Goal: Use online tool/utility: Use online tool/utility

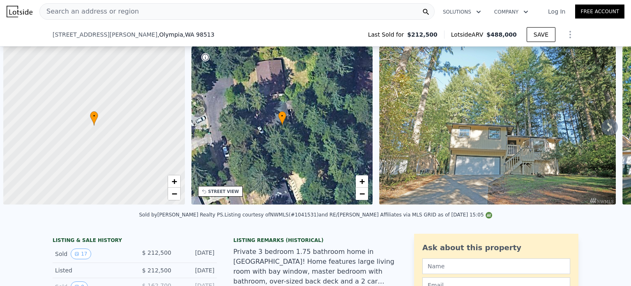
scroll to position [0, 3]
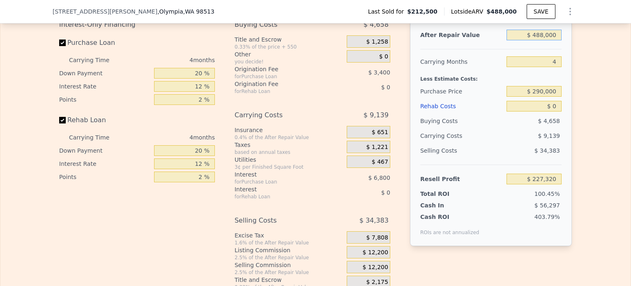
click at [595, 51] on div "Edit the assumptions in yellow boxes. Input profit to calculate an offer price.…" at bounding box center [315, 137] width 631 height 306
type input "$ 430,000"
type input "$ 173,419"
type input "$ 430,000"
drag, startPoint x: 550, startPoint y: 73, endPoint x: 557, endPoint y: 73, distance: 7.0
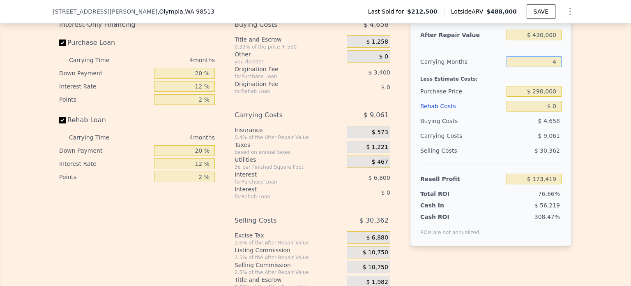
click at [557, 67] on input "4" at bounding box center [534, 61] width 55 height 11
type input "6"
type input "$ 168,888"
type input "6"
drag, startPoint x: 534, startPoint y: 101, endPoint x: 590, endPoint y: 107, distance: 56.2
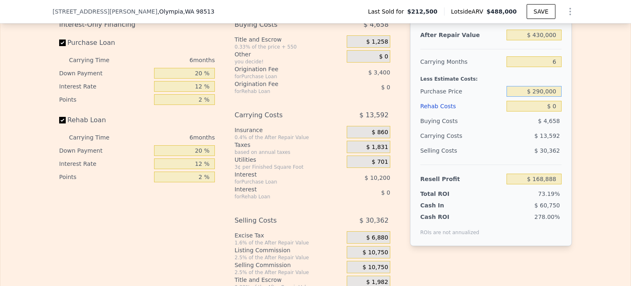
click at [589, 107] on div "Edit the assumptions in yellow boxes. Input profit to calculate an offer price.…" at bounding box center [315, 137] width 631 height 306
type input "$ 280,000"
type input "$ 96,844"
drag, startPoint x: 534, startPoint y: 100, endPoint x: 564, endPoint y: 103, distance: 29.7
click at [564, 103] on div "After Repair Value $ 430,000 Carrying Months 6 Less Estimate Costs: Purchase Pr…" at bounding box center [491, 131] width 162 height 229
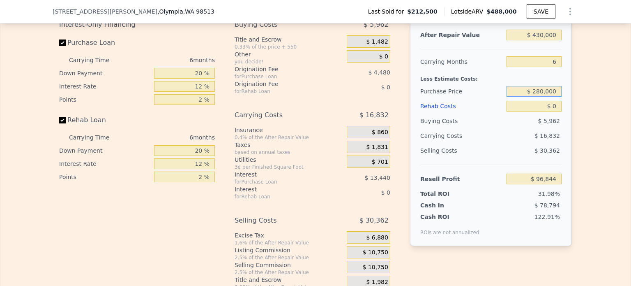
type input "$ 488,000"
type input "4"
type input "$ 227,320"
type input "$ 300,000"
click at [573, 104] on div "Edit the assumptions in yellow boxes. Input profit to calculate an offer price.…" at bounding box center [316, 137] width 526 height 306
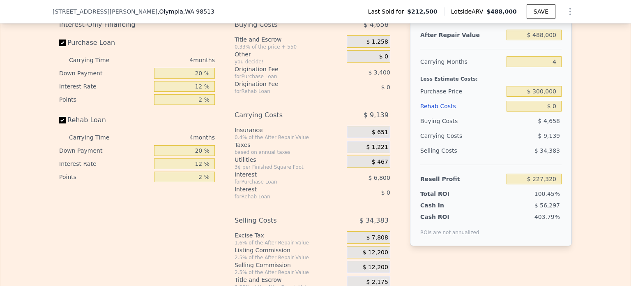
type input "$ 135,329"
drag, startPoint x: 536, startPoint y: 47, endPoint x: 554, endPoint y: 46, distance: 18.1
click at [554, 40] on input "$ 488,000" at bounding box center [534, 35] width 55 height 11
type input "$ 43,000"
type input "-$ 317,788"
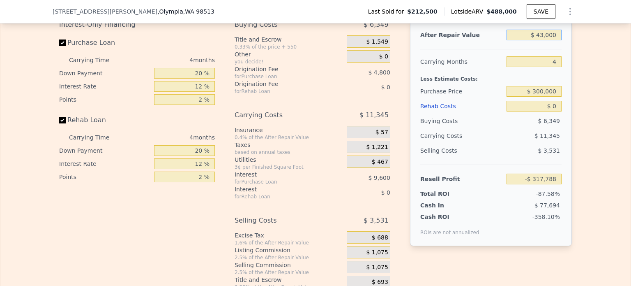
type input "$ 430,000"
type input "$ 81,428"
type input "$ 430,000"
click at [552, 67] on input "4" at bounding box center [534, 61] width 55 height 11
click at [573, 95] on div "Edit the assumptions in yellow boxes. Input profit to calculate an offer price.…" at bounding box center [316, 137] width 526 height 306
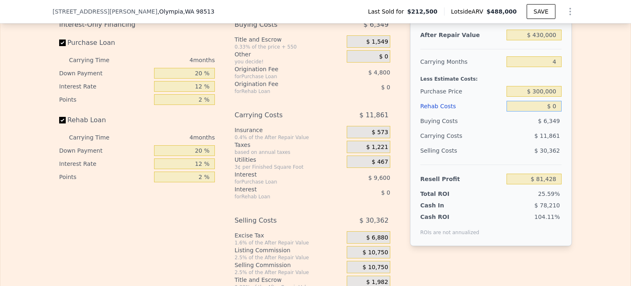
drag, startPoint x: 549, startPoint y: 116, endPoint x: 555, endPoint y: 117, distance: 6.2
click at [555, 111] on input "$ 0" at bounding box center [534, 106] width 55 height 11
click at [550, 111] on input "$ 0" at bounding box center [534, 106] width 55 height 11
type input "$ 55"
type input "$ 81,372"
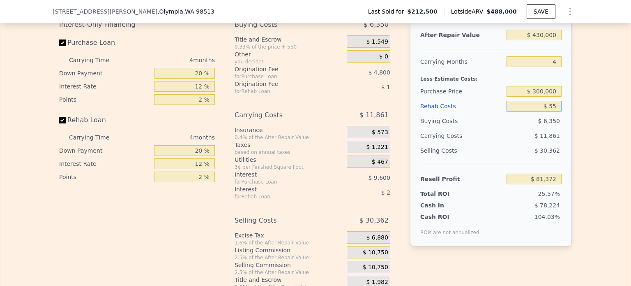
type input "$ 550"
type input "$ 80,853"
type input "$ 55,000"
type input "$ 23,788"
type input "$ 55,000"
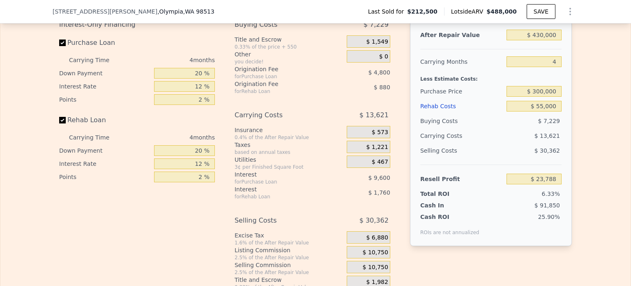
click at [580, 132] on div "Edit the assumptions in yellow boxes. Input profit to calculate an offer price.…" at bounding box center [315, 137] width 631 height 306
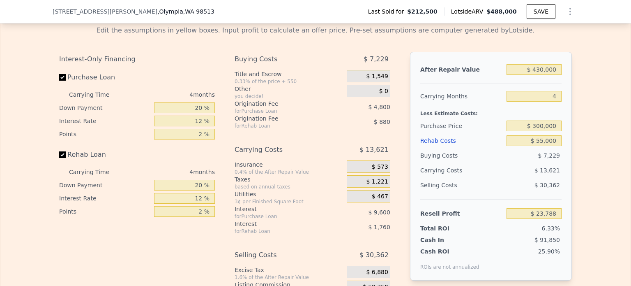
scroll to position [1230, 0]
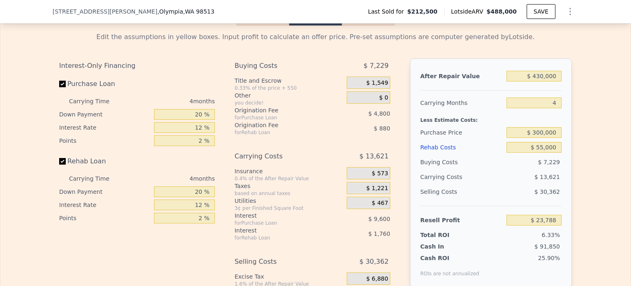
click at [399, 155] on div "Interest-Only Financing Purchase Loan Carrying Time 4 months Down Payment 20 % …" at bounding box center [315, 194] width 513 height 273
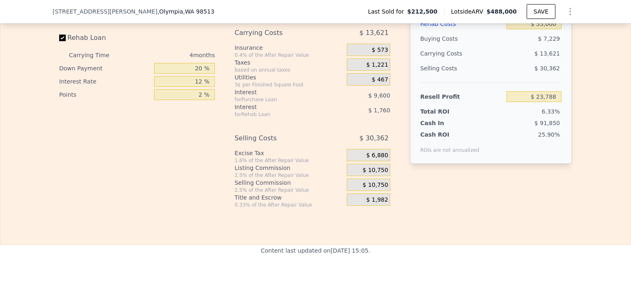
scroll to position [1353, 0]
click at [377, 174] on span "$ 10,750" at bounding box center [375, 169] width 25 height 7
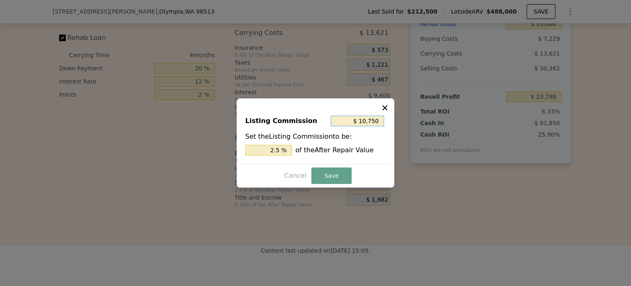
drag, startPoint x: 361, startPoint y: 121, endPoint x: 392, endPoint y: 123, distance: 30.9
click at [392, 123] on div "Listing Commission $ 10,750 Set the Listing Commission to be: 2.5 % of the Afte…" at bounding box center [316, 142] width 158 height 89
click at [377, 121] on input "$ 10,750" at bounding box center [357, 121] width 53 height 11
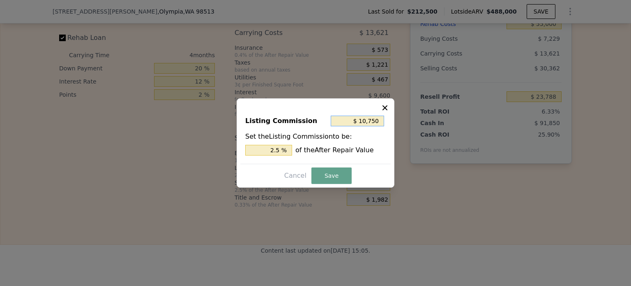
type input "$ 0"
type input "0 %"
click at [379, 120] on input "$ 0" at bounding box center [357, 121] width 53 height 11
type input "$ 10"
type input "0.002 %"
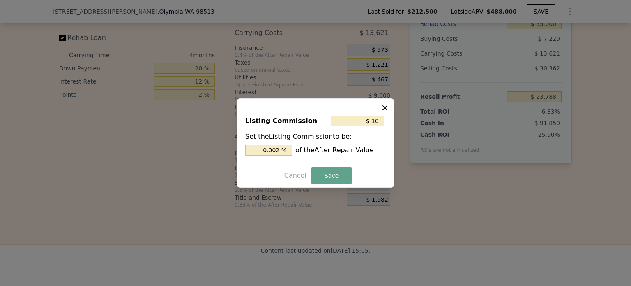
type input "$ 100"
type input "0.023 %"
type input "$ 1,000"
type input "0.233 %"
type input "$ 1,000"
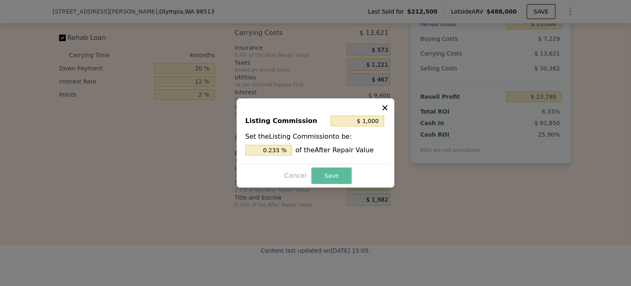
click at [339, 180] on button "Save" at bounding box center [332, 175] width 40 height 16
type input "$ 33,538"
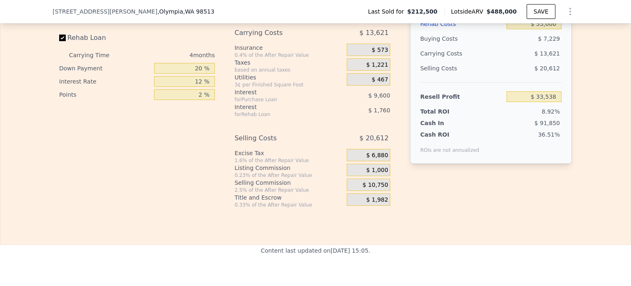
click at [403, 204] on div "Interest-Only Financing Purchase Loan Carrying Time 4 months Down Payment 20 % …" at bounding box center [315, 71] width 513 height 273
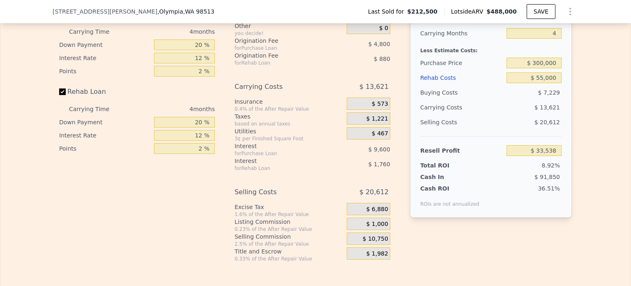
scroll to position [1230, 0]
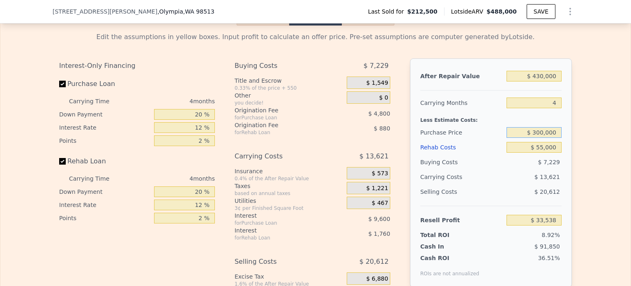
drag, startPoint x: 533, startPoint y: 142, endPoint x: 574, endPoint y: 145, distance: 41.2
click at [573, 145] on div "Edit the assumptions in yellow boxes. Input profit to calculate an offer price.…" at bounding box center [316, 178] width 526 height 306
type input "$ 280,000"
click at [572, 146] on div "Edit the assumptions in yellow boxes. Input profit to calculate an offer price.…" at bounding box center [316, 178] width 526 height 306
type input "$ 54,565"
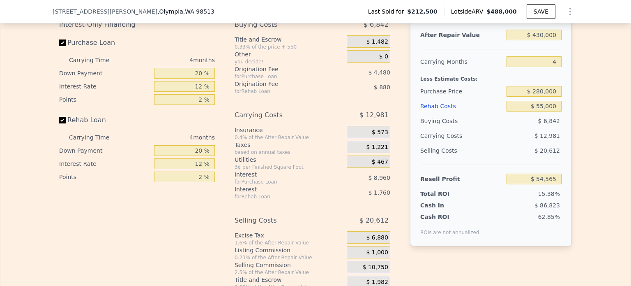
scroll to position [1271, 0]
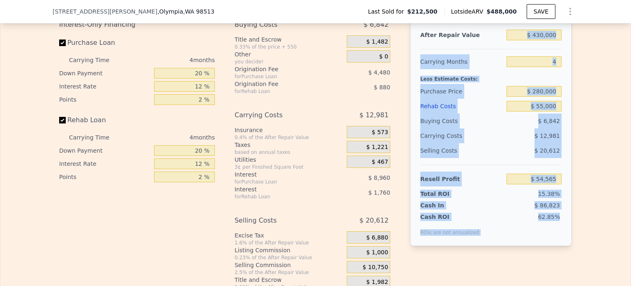
drag, startPoint x: 561, startPoint y: 231, endPoint x: 484, endPoint y: 48, distance: 199.2
click at [484, 48] on div "After Repair Value $ 430,000 Carrying Months 4 Less Estimate Costs: Purchase Pr…" at bounding box center [491, 131] width 162 height 229
click at [484, 42] on div "After Repair Value" at bounding box center [462, 35] width 83 height 15
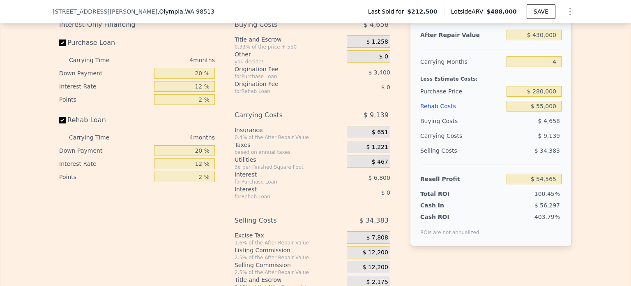
type input "$ 488,000"
type input "$ 0"
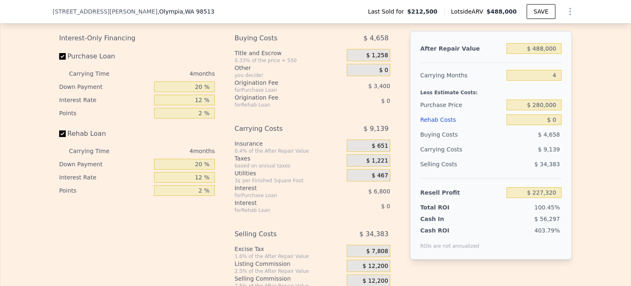
scroll to position [1266, 0]
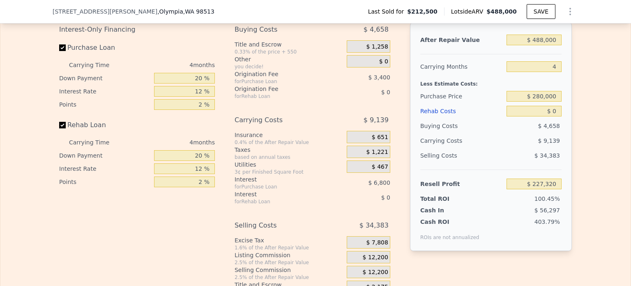
click at [578, 67] on div "Edit the assumptions in yellow boxes. Input profit to calculate an offer price.…" at bounding box center [315, 142] width 631 height 306
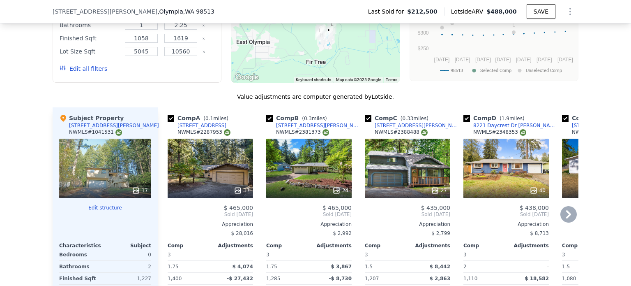
scroll to position [773, 0]
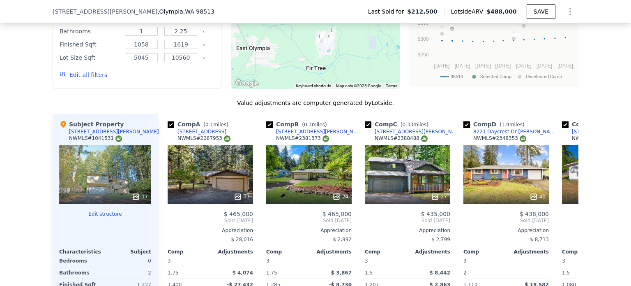
click at [109, 167] on div "17" at bounding box center [105, 174] width 92 height 59
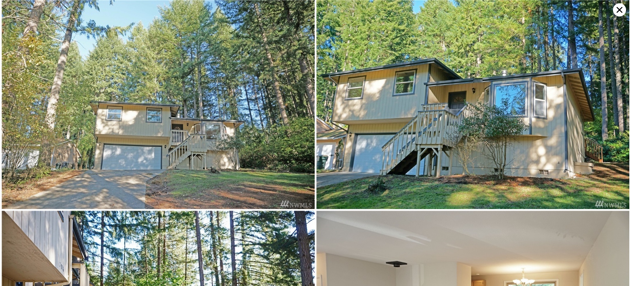
click at [617, 11] on icon at bounding box center [619, 9] width 13 height 13
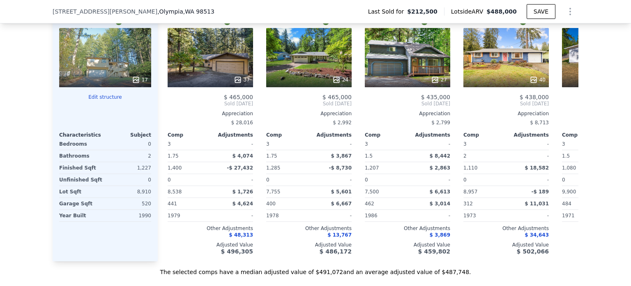
scroll to position [896, 0]
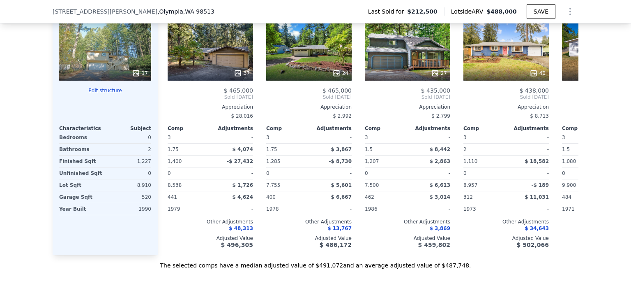
click at [110, 78] on div at bounding box center [105, 73] width 92 height 15
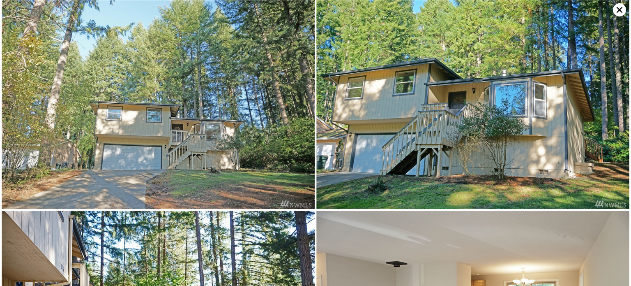
click at [618, 12] on icon at bounding box center [620, 10] width 6 height 6
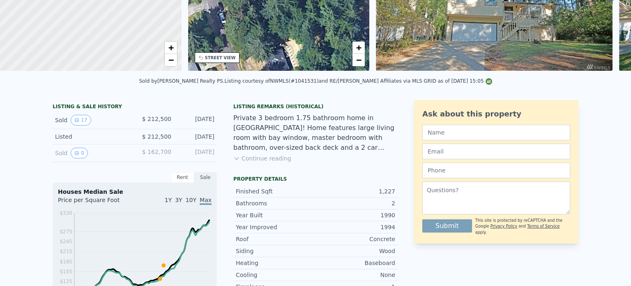
scroll to position [0, 0]
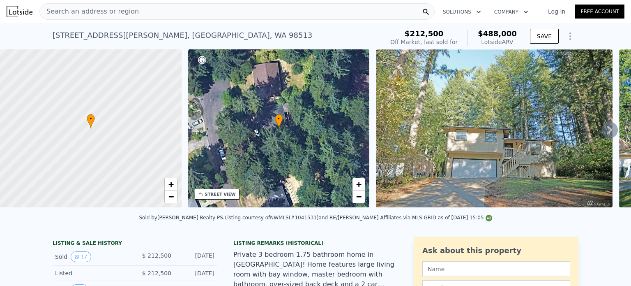
click at [608, 134] on icon at bounding box center [610, 130] width 5 height 8
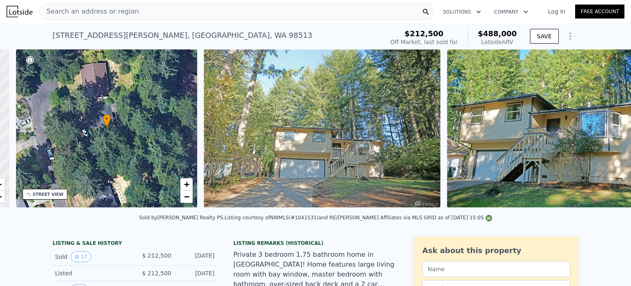
scroll to position [0, 191]
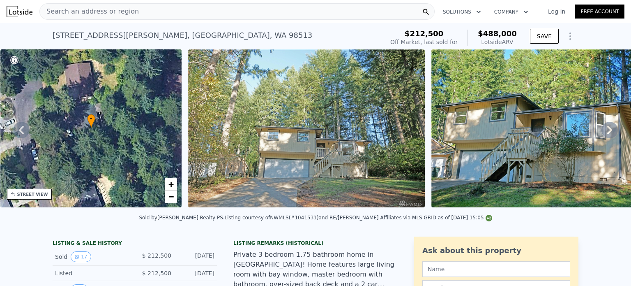
click at [610, 132] on icon at bounding box center [610, 130] width 16 height 16
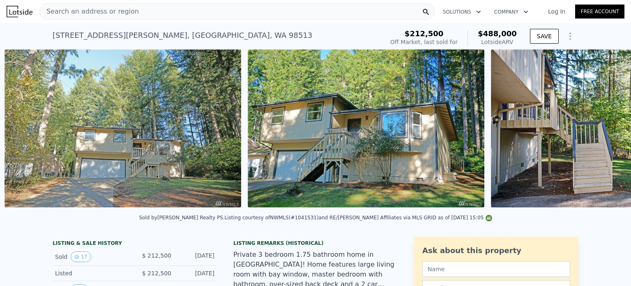
scroll to position [0, 376]
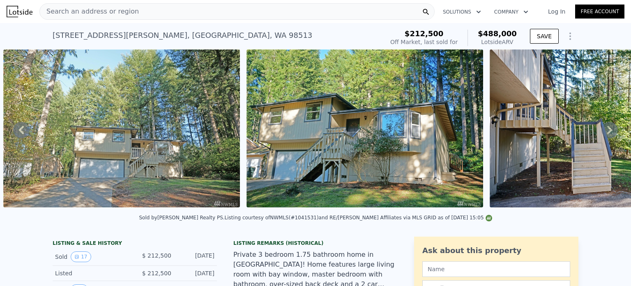
click at [602, 131] on icon at bounding box center [610, 130] width 16 height 16
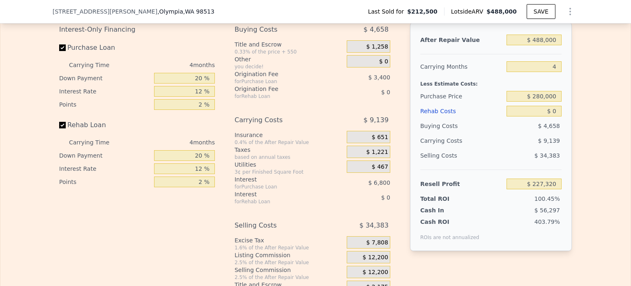
scroll to position [1214, 0]
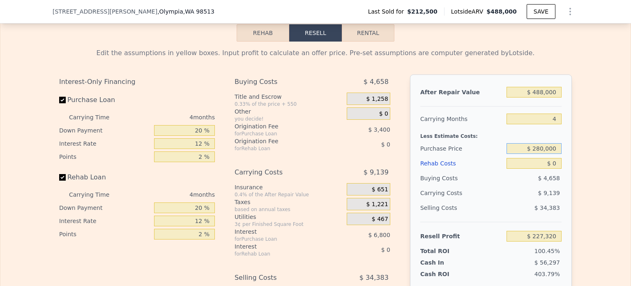
drag, startPoint x: 555, startPoint y: 158, endPoint x: 530, endPoint y: 157, distance: 25.5
click at [531, 154] on input "$ 280,000" at bounding box center [534, 148] width 55 height 11
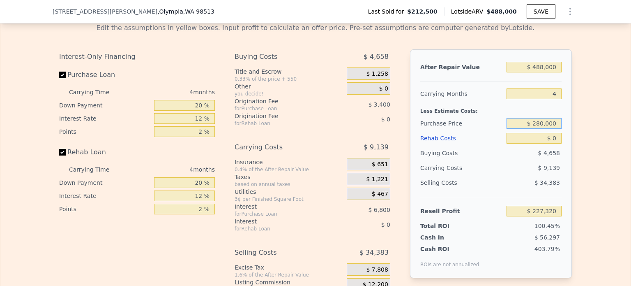
scroll to position [1276, 0]
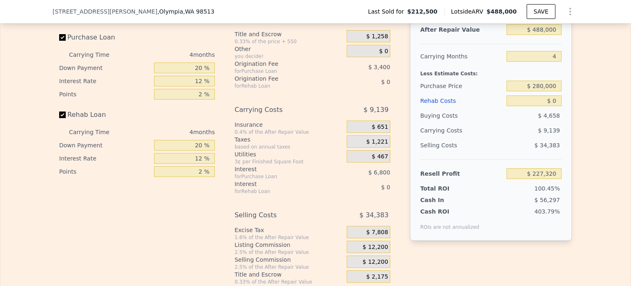
click at [398, 171] on div "Interest-Only Financing Purchase Loan Carrying Time 4 months Down Payment 20 % …" at bounding box center [315, 148] width 513 height 273
type input "$ 156,356"
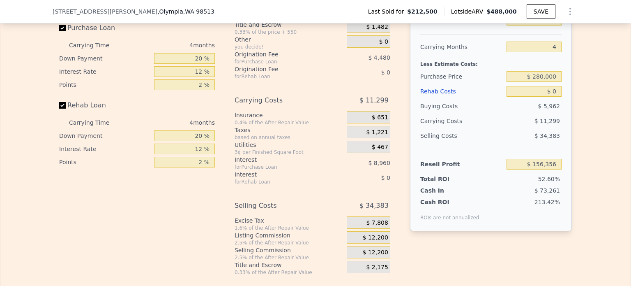
scroll to position [1257, 0]
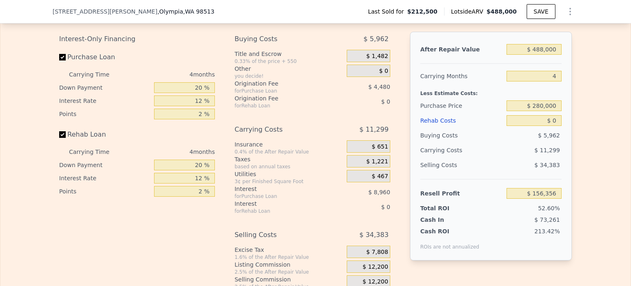
click at [395, 126] on div "Interest-Only Financing Purchase Loan Carrying Time 4 months Down Payment 20 % …" at bounding box center [315, 168] width 513 height 273
drag, startPoint x: 192, startPoint y: 98, endPoint x: 202, endPoint y: 97, distance: 10.0
click at [202, 93] on input "20 %" at bounding box center [184, 87] width 61 height 11
type input "5 %"
type input "$ 153,836"
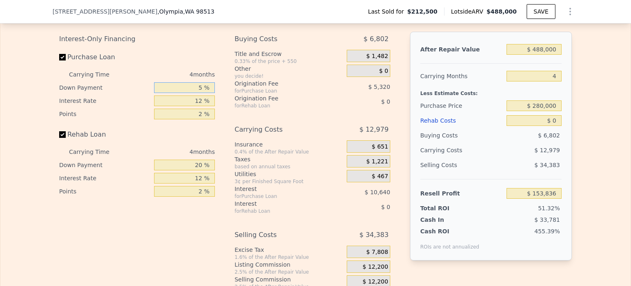
type input "5 %"
drag, startPoint x: 194, startPoint y: 176, endPoint x: 203, endPoint y: 177, distance: 9.5
click at [203, 170] on input "20 %" at bounding box center [184, 165] width 61 height 11
type input "5 %"
click at [225, 161] on div "Interest-Only Financing Purchase Loan Carrying Time 4 months Down Payment 5 % I…" at bounding box center [315, 168] width 513 height 273
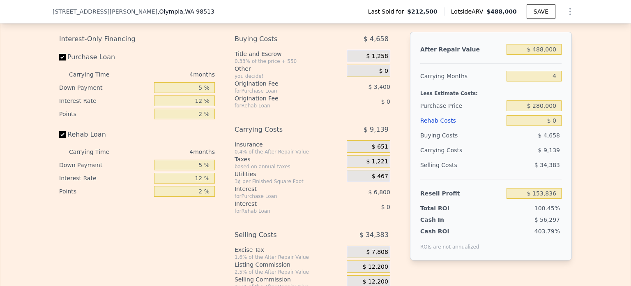
type input "$ 227,320"
click at [402, 164] on div "Interest-Only Financing Purchase Loan Carrying Time 4 months Down Payment 5 % I…" at bounding box center [315, 168] width 513 height 273
drag, startPoint x: 534, startPoint y: 60, endPoint x: 559, endPoint y: 61, distance: 25.1
click at [559, 55] on input "$ 488,000" at bounding box center [534, 49] width 55 height 11
type input "$ 4,330"
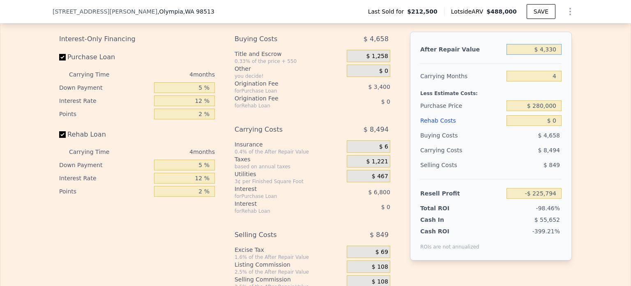
type input "-$ 222,171"
type input "$ 43"
type input "-$ 226,156"
type input "$ 430,000"
type input "$ 173,419"
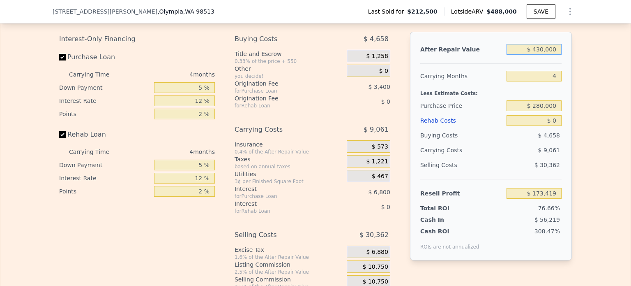
type input "$ 430,000"
drag, startPoint x: 551, startPoint y: 131, endPoint x: 555, endPoint y: 131, distance: 4.5
click at [555, 126] on input "$ 0" at bounding box center [534, 120] width 55 height 11
type input "$ 55"
type input "$ 173,363"
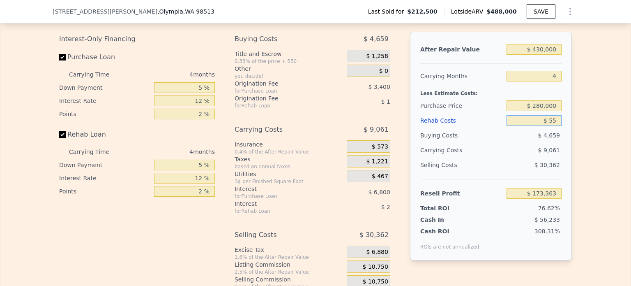
type input "$ 550"
type input "$ 172,844"
type input "$ 5,500"
type input "$ 167,655"
type input "$ 55,000"
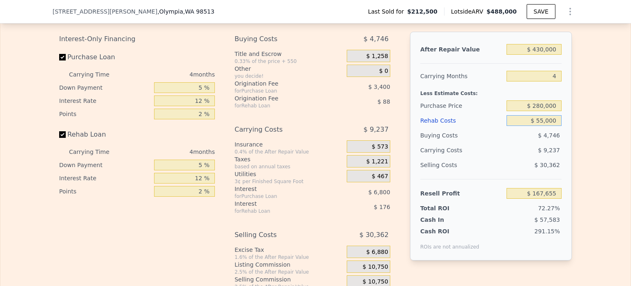
type input "$ 115,779"
type input "$ 55,000"
drag, startPoint x: 533, startPoint y: 113, endPoint x: 583, endPoint y: 115, distance: 49.4
click at [580, 114] on div "Edit the assumptions in yellow boxes. Input profit to calculate an offer price.…" at bounding box center [315, 152] width 631 height 306
type input "$ 280,000"
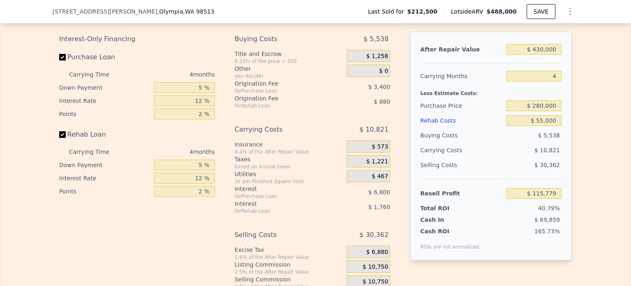
click at [583, 115] on div "Edit the assumptions in yellow boxes. Input profit to calculate an offer price.…" at bounding box center [315, 152] width 631 height 306
type input "$ 44,815"
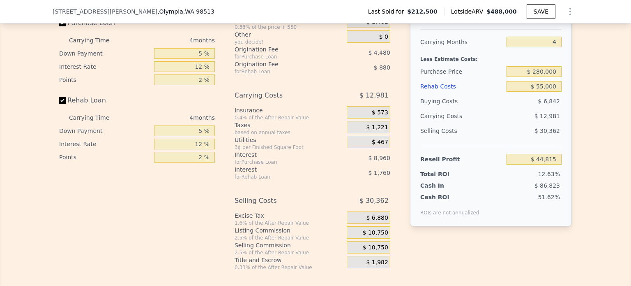
scroll to position [1339, 0]
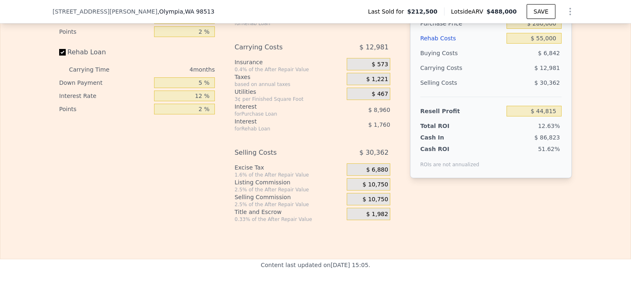
click at [375, 188] on span "$ 10,750" at bounding box center [375, 184] width 25 height 7
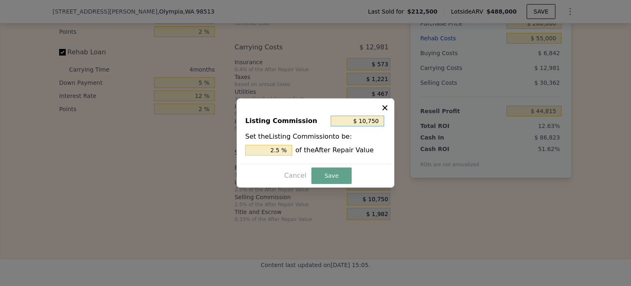
drag, startPoint x: 365, startPoint y: 121, endPoint x: 389, endPoint y: 124, distance: 24.4
click at [389, 124] on div "Listing Commission $ 10,750 Set the Listing Commission to be: 2.5 % of the Afte…" at bounding box center [315, 136] width 150 height 55
type input "$ 10"
type input "0.002 %"
type input "$ 100"
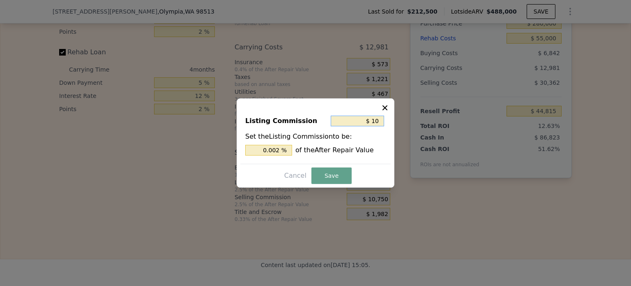
type input "0.023 %"
type input "$ 1,000"
type input "0.233 %"
type input "$ 1,000"
click at [335, 178] on button "Save" at bounding box center [332, 175] width 40 height 16
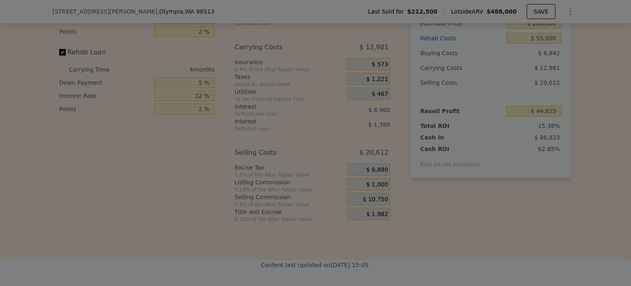
type input "$ 54,565"
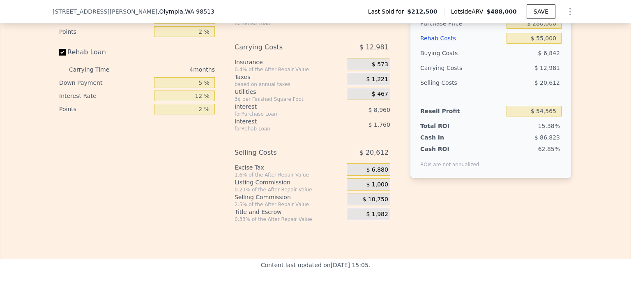
click at [402, 204] on div "Interest-Only Financing Purchase Loan Carrying Time 4 months Down Payment 5 % I…" at bounding box center [315, 85] width 513 height 273
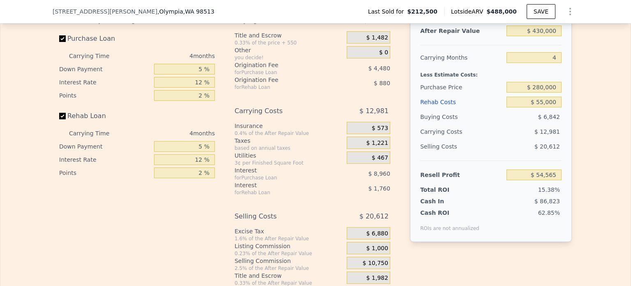
scroll to position [1174, 0]
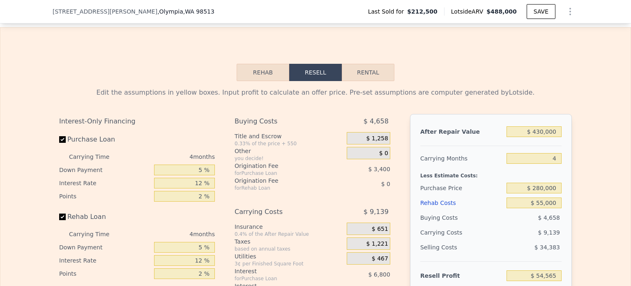
type input "$ 488,000"
type input "$ 0"
type input "$ 227,320"
